Goal: Transaction & Acquisition: Subscribe to service/newsletter

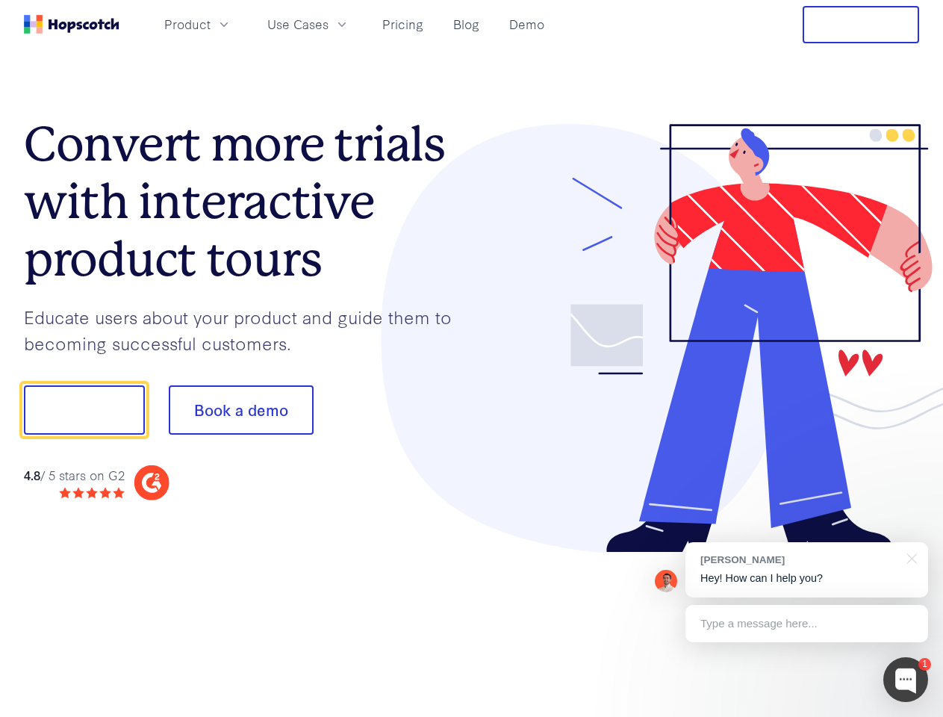
click at [472, 359] on div at bounding box center [696, 338] width 448 height 429
click at [211, 24] on span "Product" at bounding box center [187, 24] width 46 height 19
click at [329, 24] on span "Use Cases" at bounding box center [297, 24] width 61 height 19
click at [861, 25] on button "Free Trial" at bounding box center [861, 24] width 117 height 37
click at [84, 410] on button "Show me!" at bounding box center [84, 409] width 121 height 49
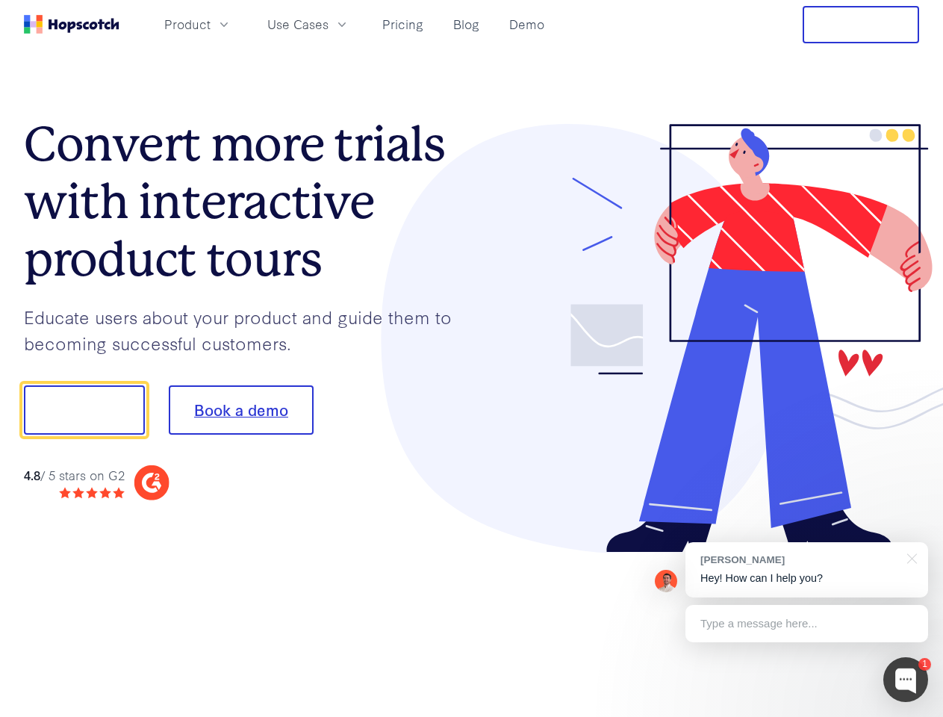
click at [241, 410] on button "Book a demo" at bounding box center [241, 409] width 145 height 49
click at [906, 680] on div at bounding box center [906, 679] width 45 height 45
click at [807, 570] on div "[PERSON_NAME] Hey! How can I help you?" at bounding box center [807, 569] width 243 height 55
click at [910, 557] on div at bounding box center [788, 408] width 280 height 498
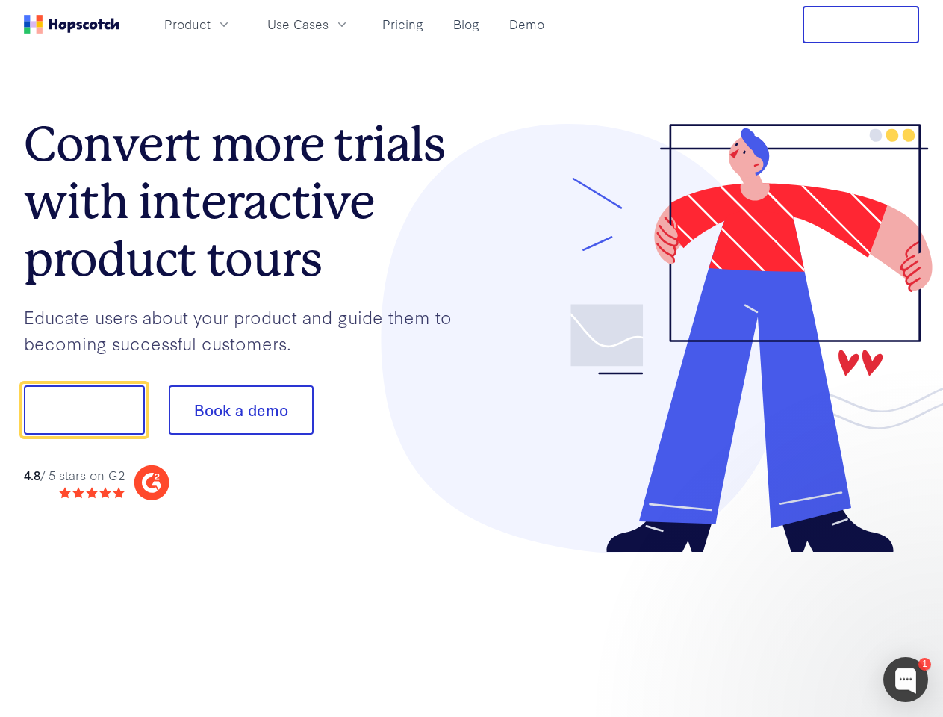
click at [807, 624] on div at bounding box center [788, 408] width 280 height 498
